Goal: Transaction & Acquisition: Purchase product/service

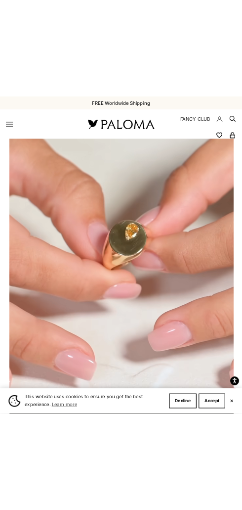
scroll to position [0, 1165]
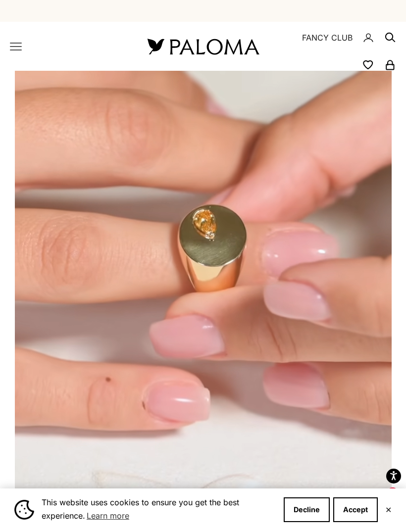
click at [205, 309] on video "#YellowGold\a#RoseGold\a#WhiteGold" at bounding box center [203, 304] width 377 height 466
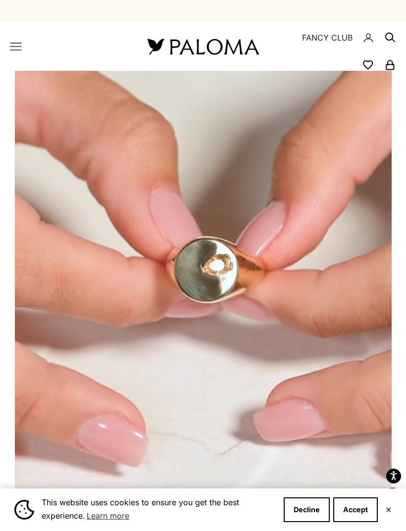
click at [313, 227] on video "#YellowGold\a#RoseGold\a#WhiteGold" at bounding box center [203, 304] width 377 height 466
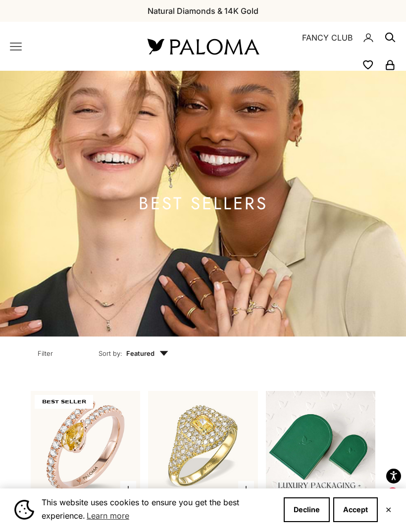
click at [19, 49] on icon "Primary navigation" at bounding box center [16, 47] width 12 height 12
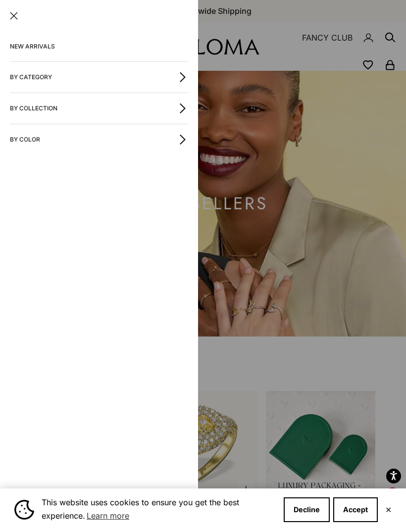
click at [18, 80] on button "By Category" at bounding box center [99, 77] width 178 height 31
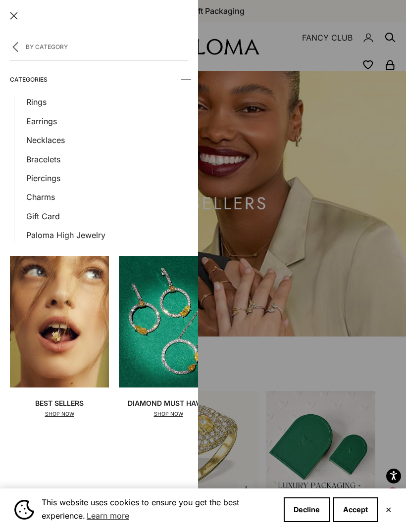
click at [13, 103] on details "Categories Rings Earrings Necklaces Bracelets Piercings Charms Gift Card Paloma…" at bounding box center [99, 153] width 178 height 177
click at [36, 101] on link "Rings" at bounding box center [107, 102] width 162 height 13
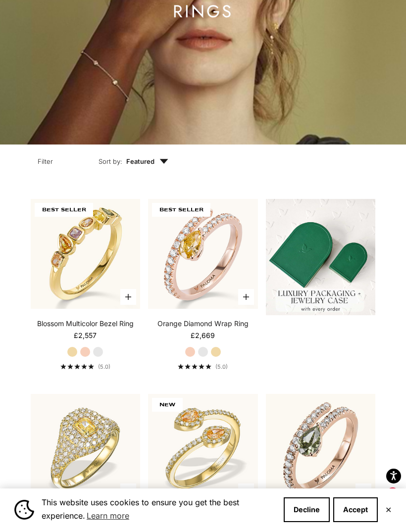
scroll to position [194, 0]
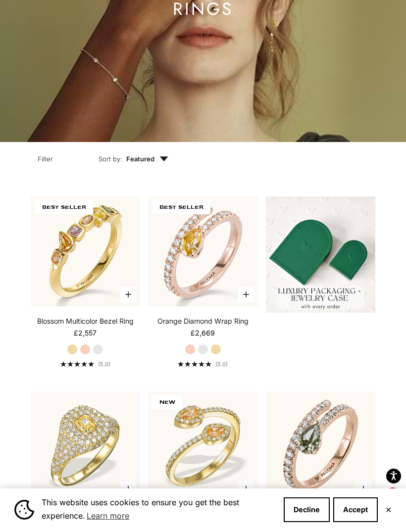
click at [212, 279] on img at bounding box center [203, 251] width 121 height 121
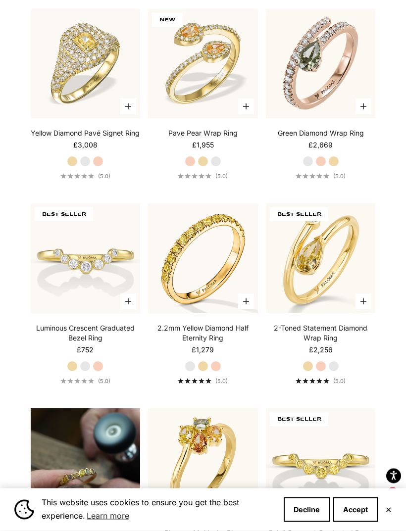
scroll to position [577, 0]
click at [323, 103] on img at bounding box center [320, 62] width 121 height 121
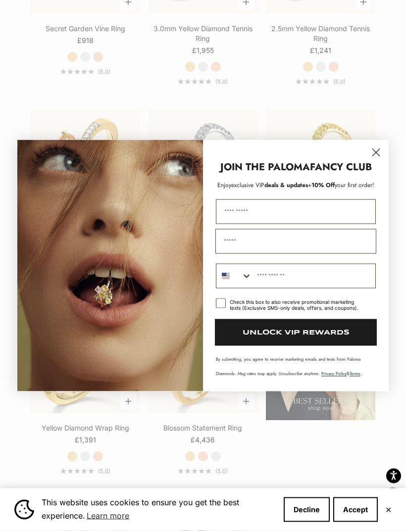
scroll to position [1285, 0]
click at [373, 160] on circle "Close dialog" at bounding box center [376, 152] width 16 height 16
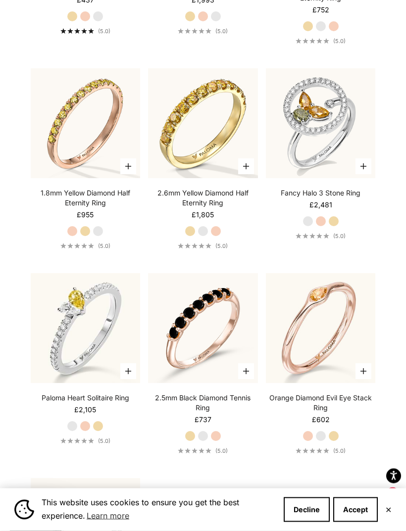
scroll to position [2934, 0]
click at [343, 350] on img at bounding box center [320, 327] width 121 height 121
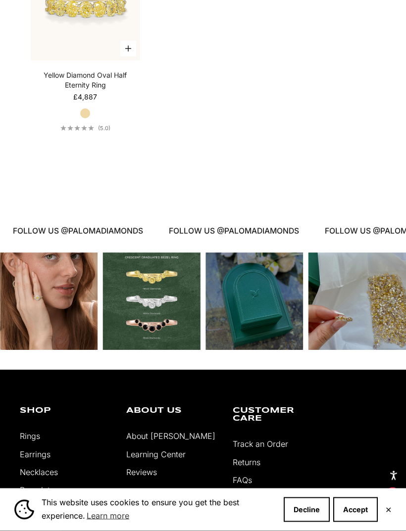
scroll to position [4945, 0]
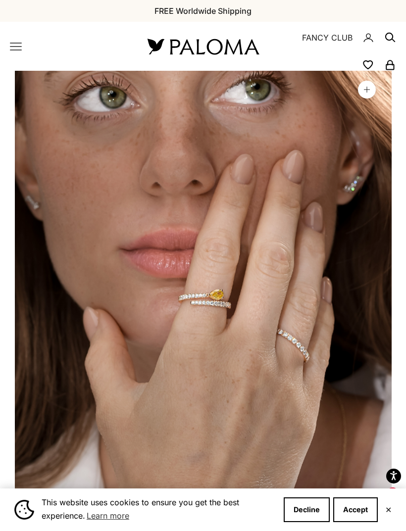
click at [354, 507] on button "Accept" at bounding box center [355, 509] width 45 height 25
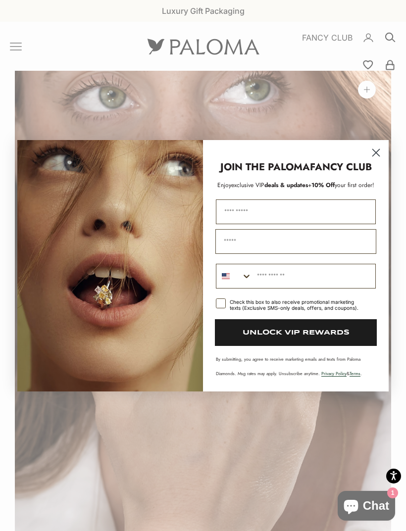
scroll to position [0, 388]
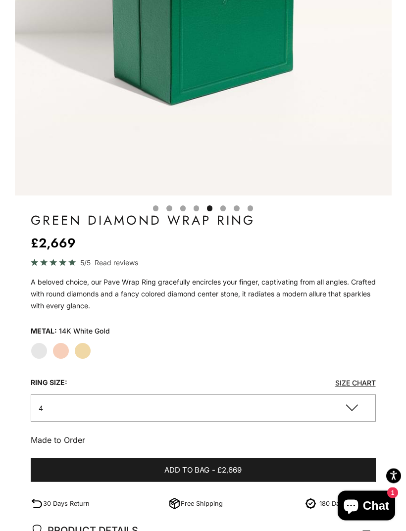
scroll to position [340, 0]
click at [66, 348] on label "Rose Gold" at bounding box center [60, 350] width 17 height 17
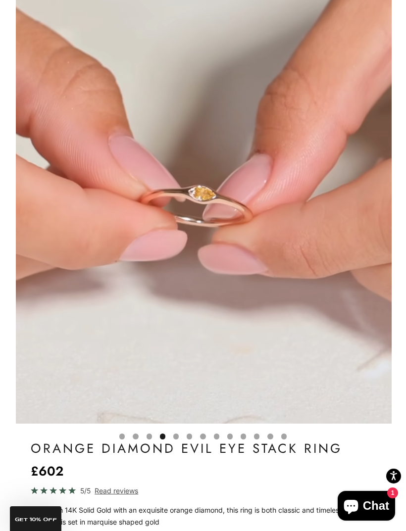
scroll to position [0, 1165]
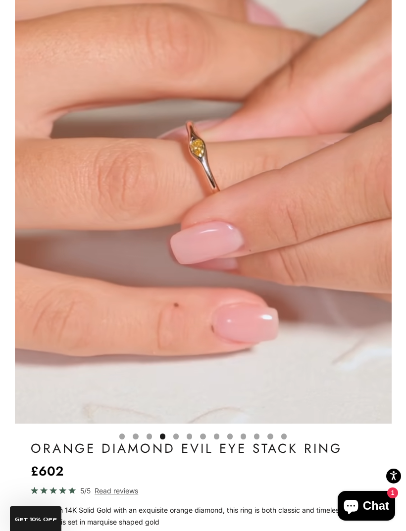
click at [262, 319] on video "#YellowGold\a#RoseGold\a#WhiteGold" at bounding box center [203, 190] width 377 height 466
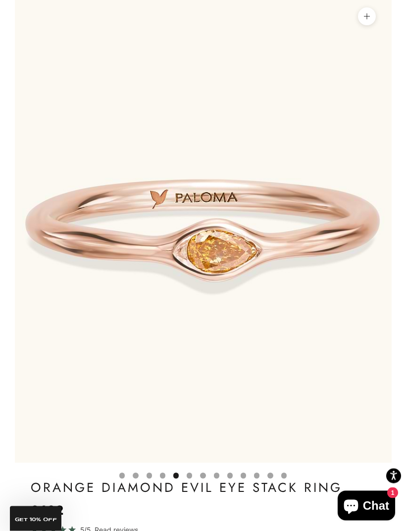
scroll to position [0, 0]
